Goal: Navigation & Orientation: Find specific page/section

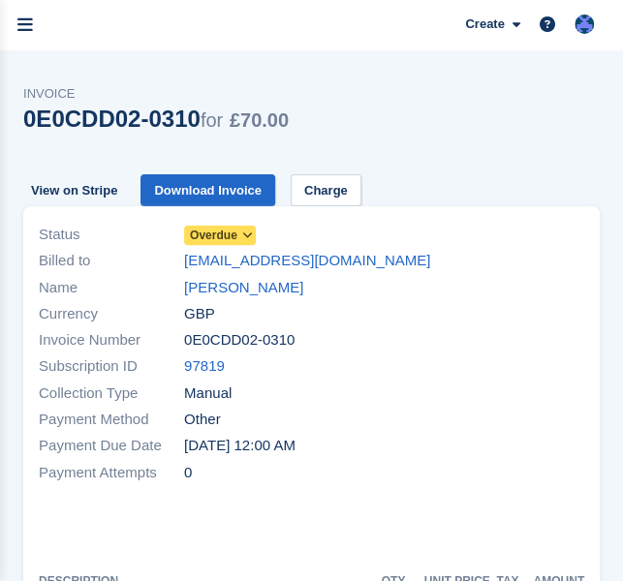
click at [32, 19] on icon "menu" at bounding box center [24, 24] width 15 height 17
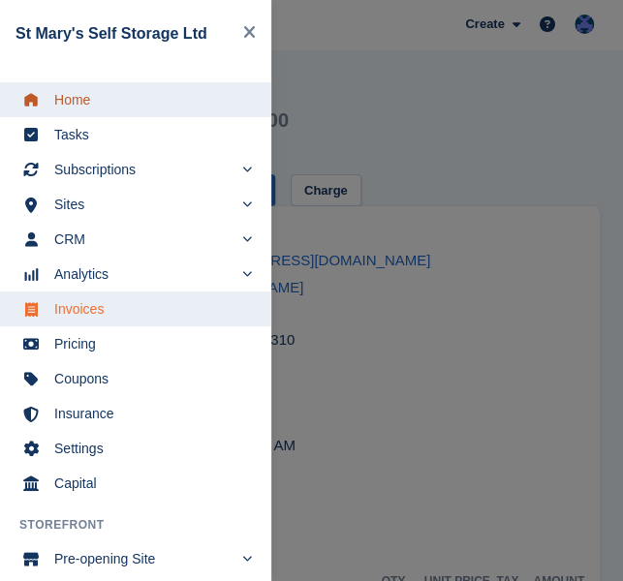
click at [83, 107] on span "Home" at bounding box center [148, 99] width 188 height 27
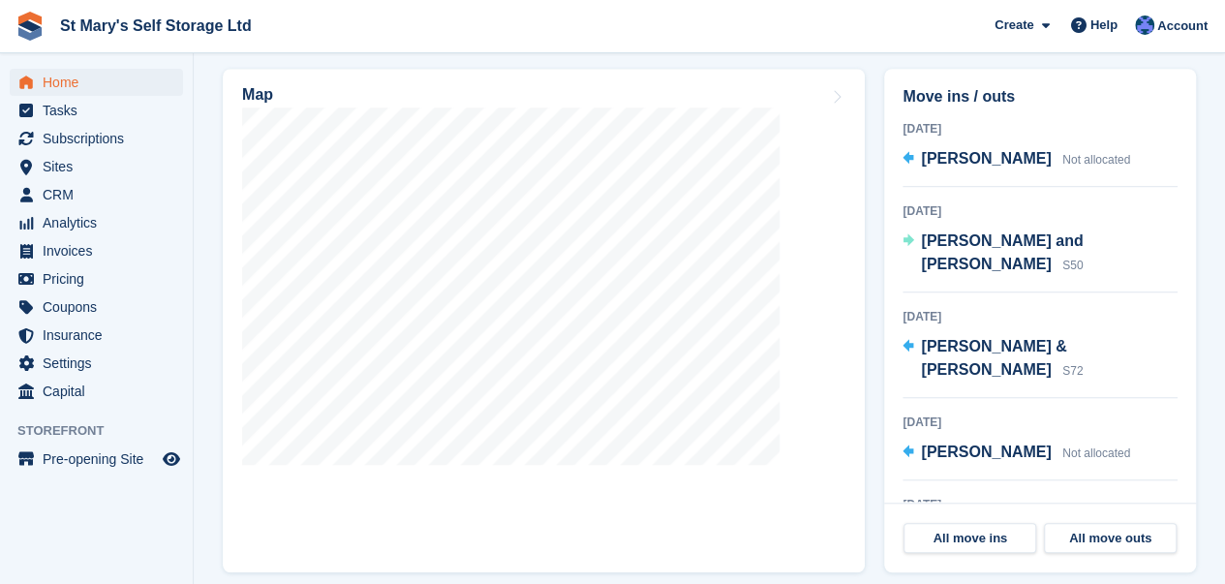
scroll to position [610, 0]
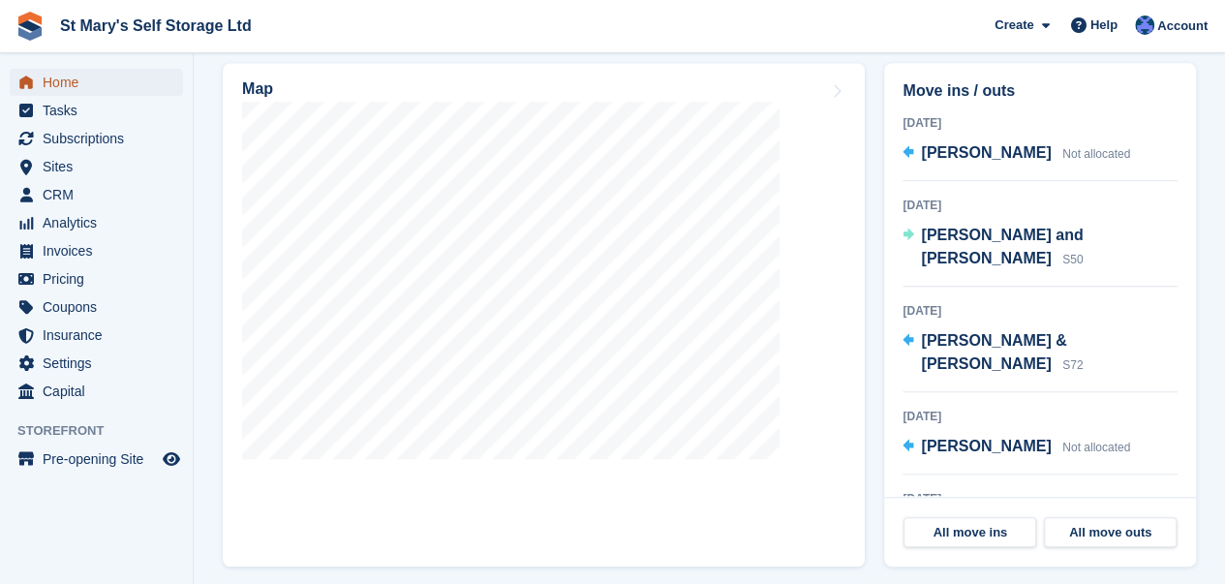
click at [68, 85] on span "Home" at bounding box center [101, 82] width 116 height 27
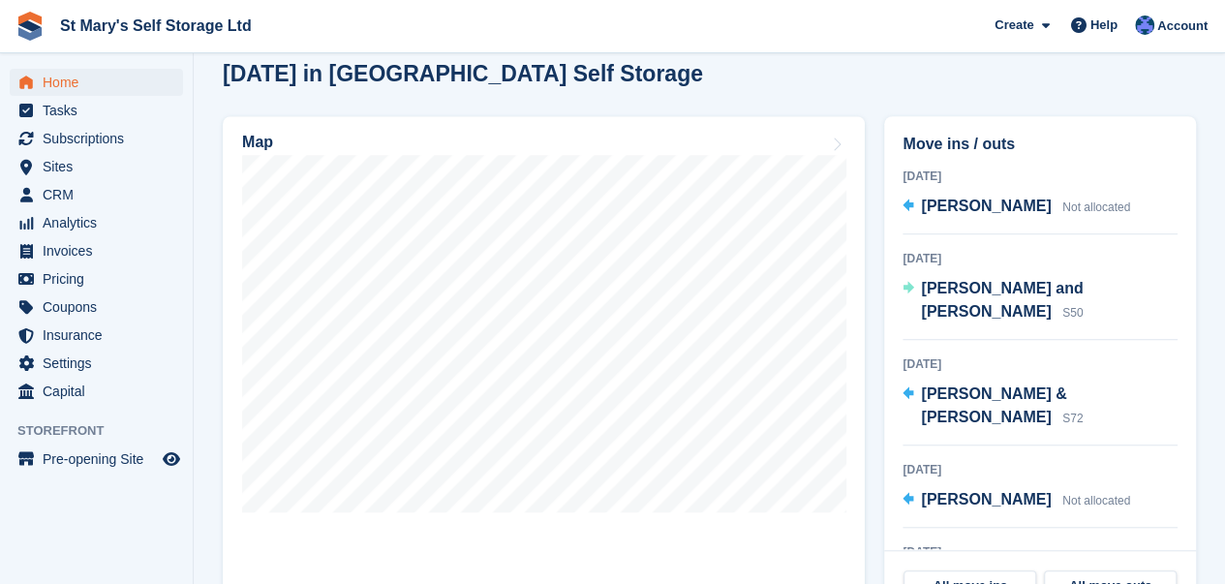
scroll to position [558, 0]
